Goal: Information Seeking & Learning: Learn about a topic

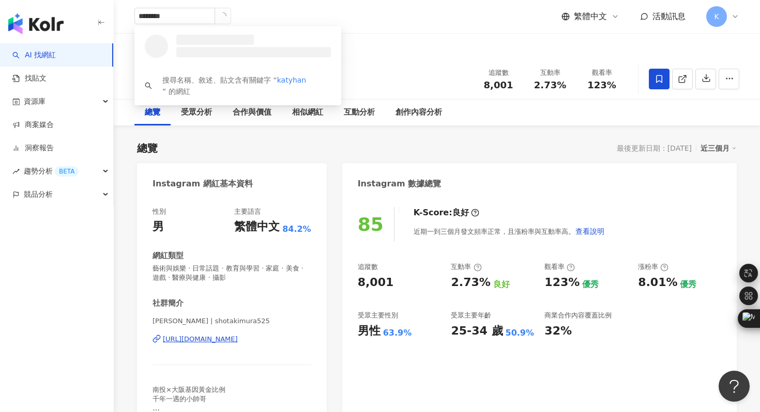
type input "*********"
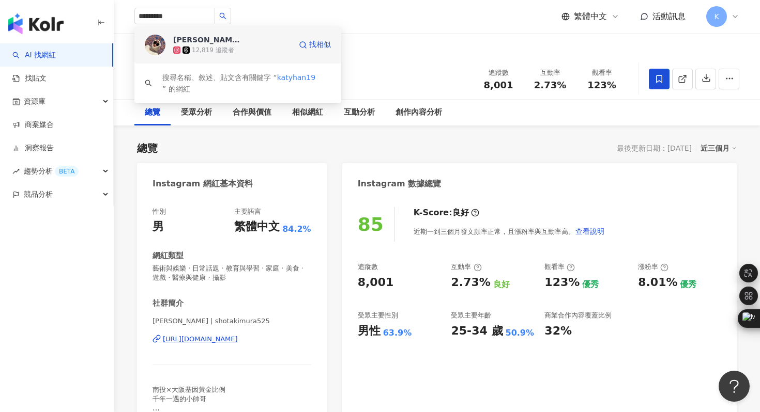
click at [157, 37] on img at bounding box center [155, 45] width 21 height 21
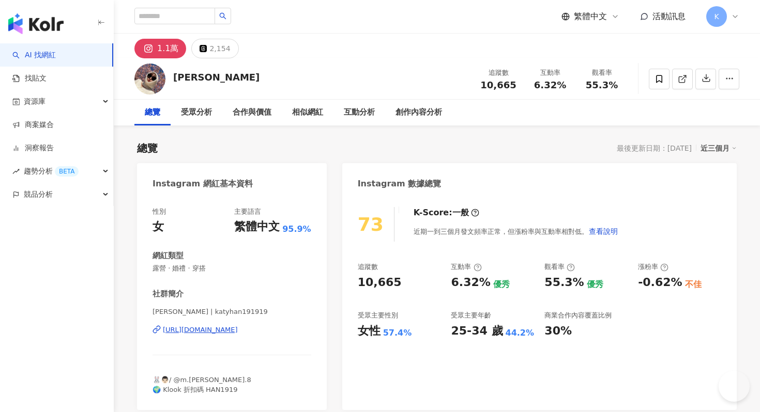
click at [237, 332] on div "https://www.instagram.com/katyhan191919/" at bounding box center [200, 330] width 75 height 9
click at [216, 331] on div "https://www.instagram.com/katyhan191919/" at bounding box center [200, 330] width 75 height 9
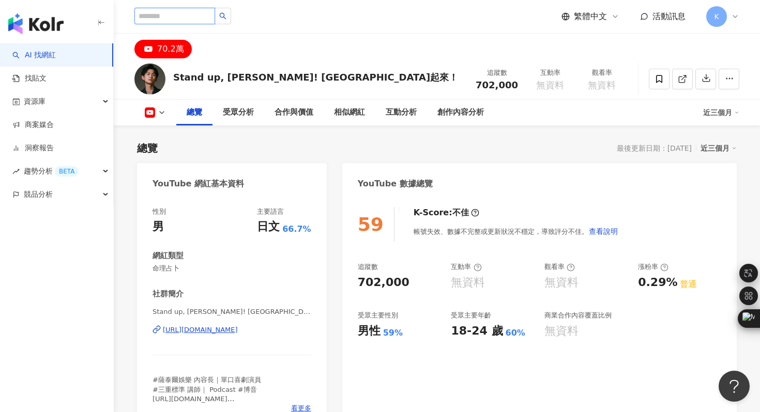
click at [157, 16] on input "search" at bounding box center [174, 16] width 81 height 17
type input "*"
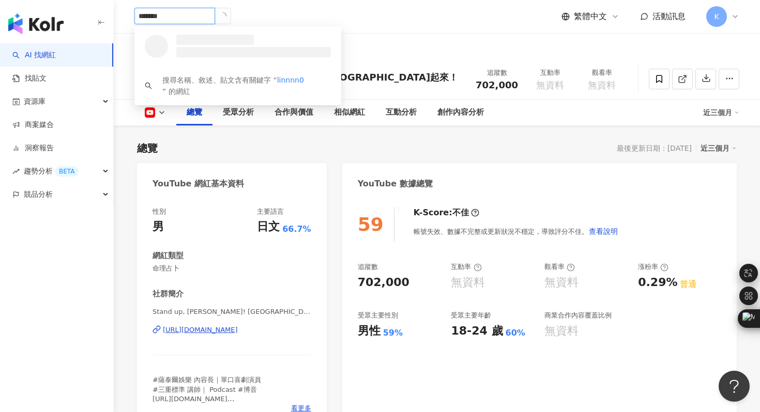
type input "********"
click at [151, 46] on img at bounding box center [155, 45] width 21 height 21
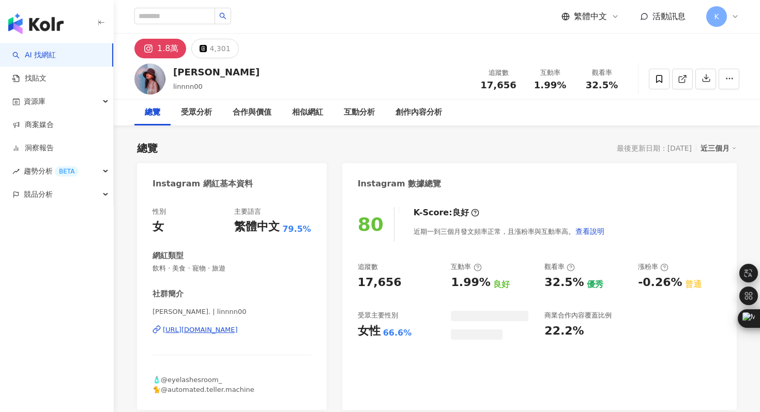
click at [219, 327] on div "[URL][DOMAIN_NAME]" at bounding box center [200, 330] width 75 height 9
click at [160, 20] on input "search" at bounding box center [174, 16] width 81 height 17
type input "*"
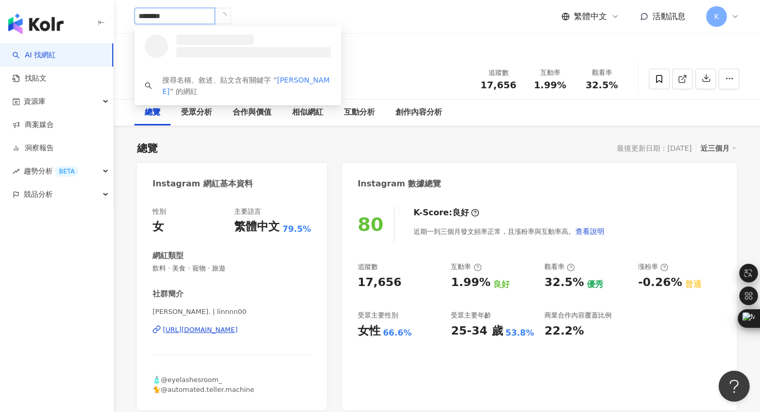
type input "*********"
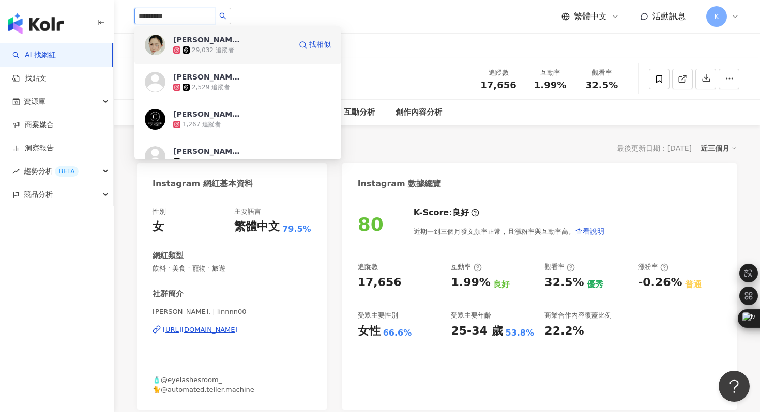
click at [148, 47] on img at bounding box center [155, 45] width 21 height 21
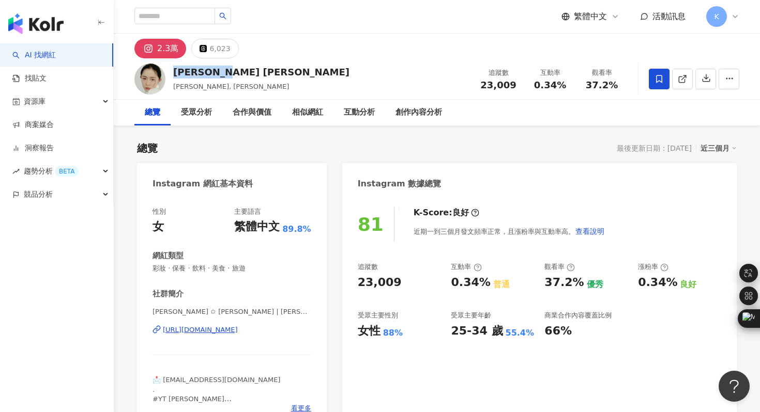
drag, startPoint x: 173, startPoint y: 71, endPoint x: 218, endPoint y: 73, distance: 44.5
click at [218, 73] on div "Chrisanne Chris" at bounding box center [261, 72] width 176 height 13
copy div "Chrisanne"
click at [238, 330] on div "https://www.instagram.com/chrisanne_tai/" at bounding box center [200, 330] width 75 height 9
click at [162, 6] on div "繁體中文 活動訊息 K" at bounding box center [436, 16] width 605 height 33
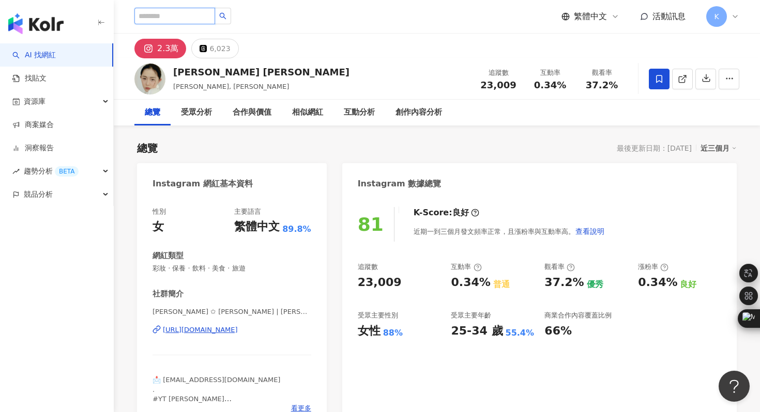
click at [167, 13] on input "search" at bounding box center [174, 16] width 81 height 17
type input "*"
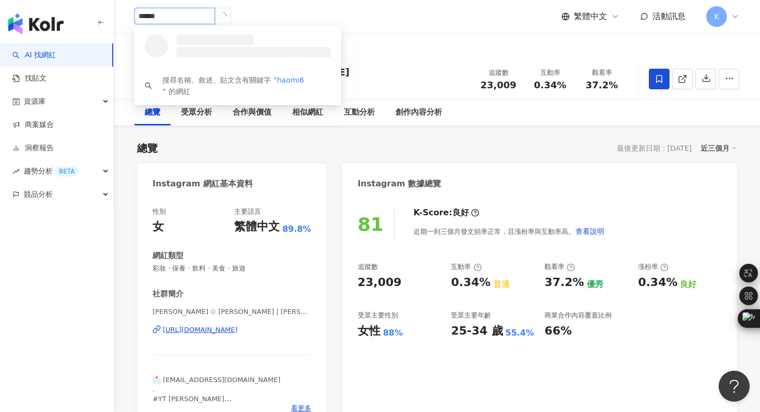
type input "*******"
click at [157, 44] on img at bounding box center [155, 45] width 21 height 21
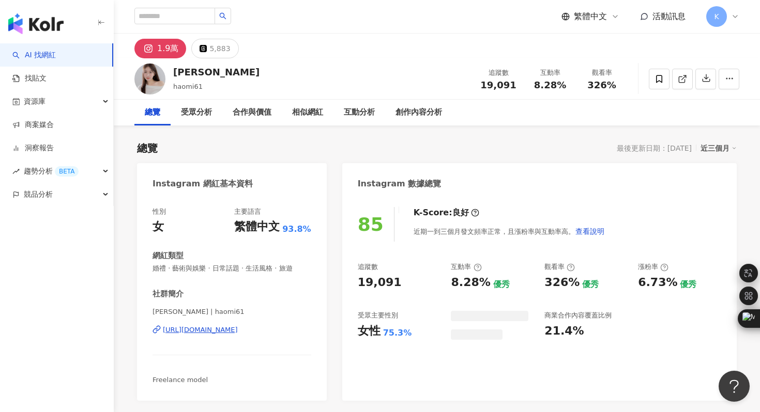
click at [229, 330] on div "https://www.instagram.com/haomi61/" at bounding box center [200, 330] width 75 height 9
click at [164, 20] on input "search" at bounding box center [174, 16] width 81 height 17
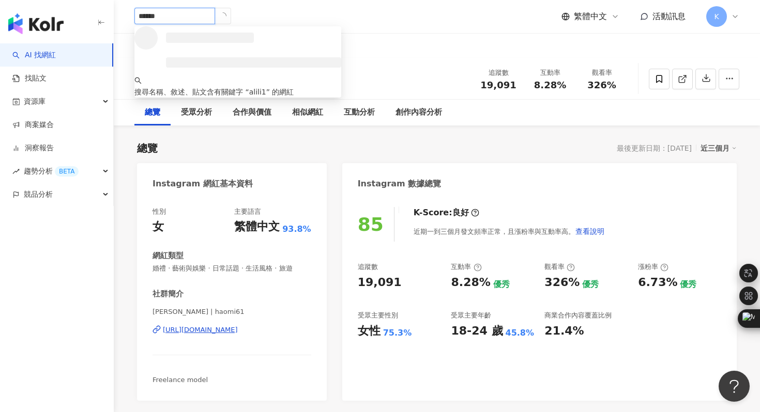
type input "*******"
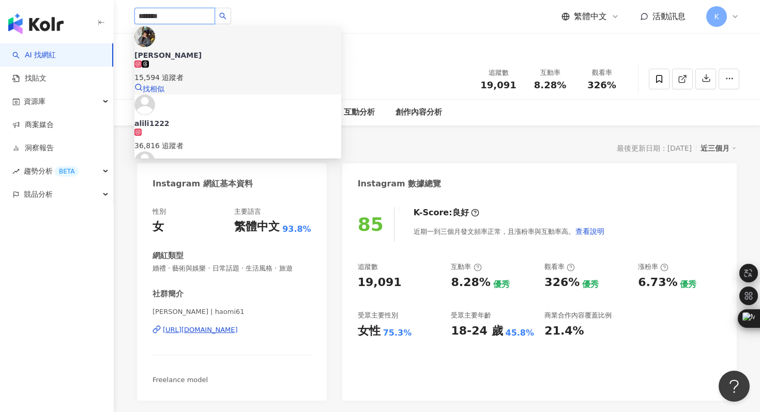
click at [152, 39] on img at bounding box center [144, 36] width 21 height 21
